Goal: Find specific page/section: Find specific page/section

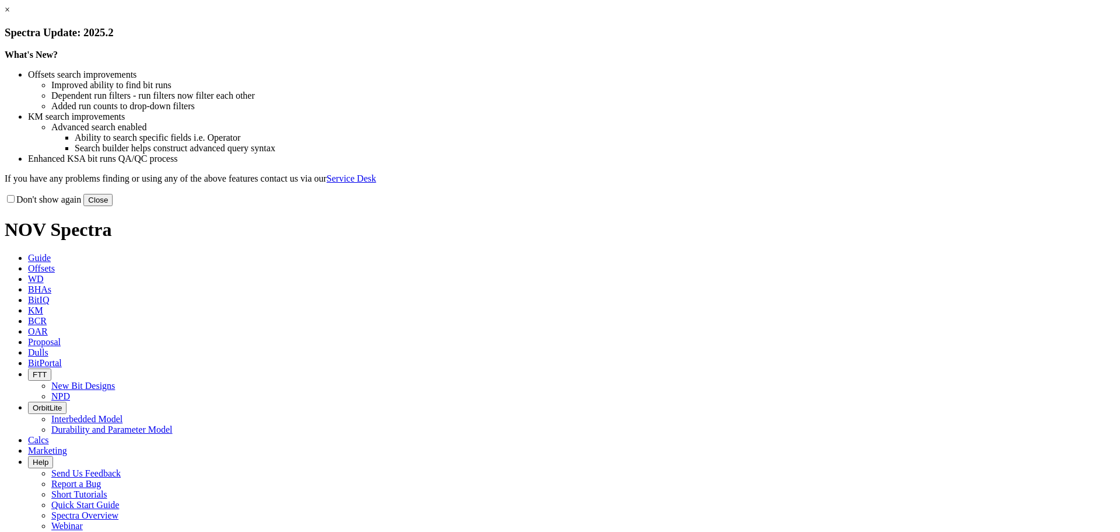
drag, startPoint x: 808, startPoint y: 95, endPoint x: 798, endPoint y: 95, distance: 9.3
click at [10, 15] on link "×" at bounding box center [7, 10] width 5 height 10
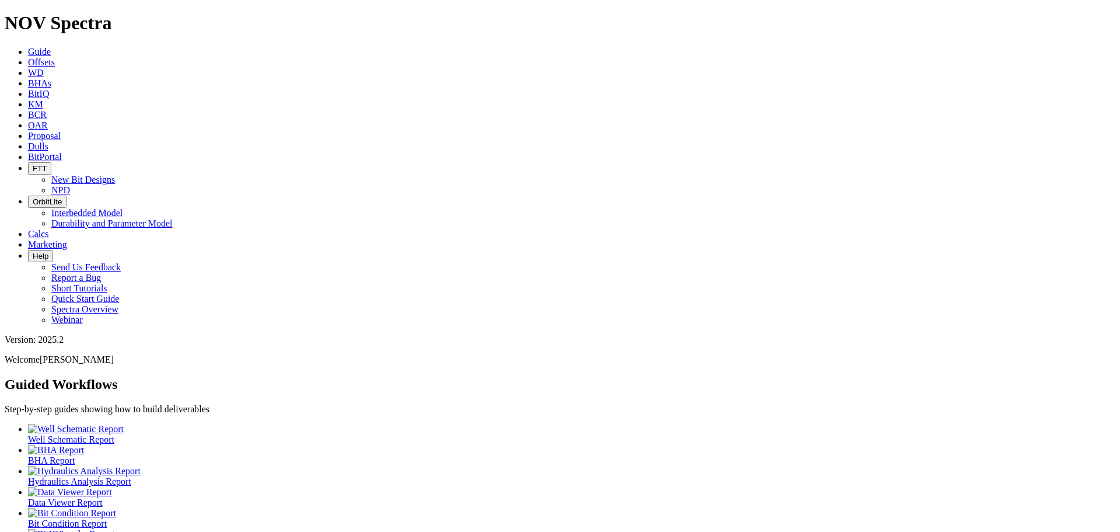
click at [55, 57] on link "Offsets" at bounding box center [41, 62] width 27 height 10
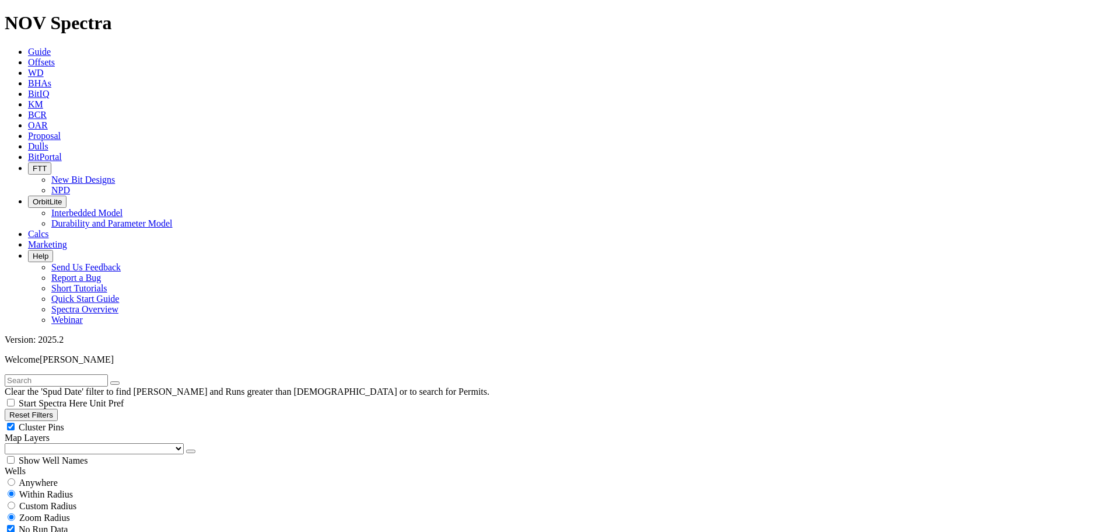
click at [62, 152] on link "BitPortal" at bounding box center [45, 157] width 34 height 10
